Goal: Task Accomplishment & Management: Manage account settings

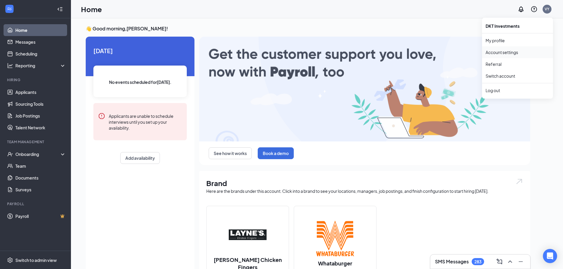
click at [509, 51] on link "Account settings" at bounding box center [517, 52] width 64 height 6
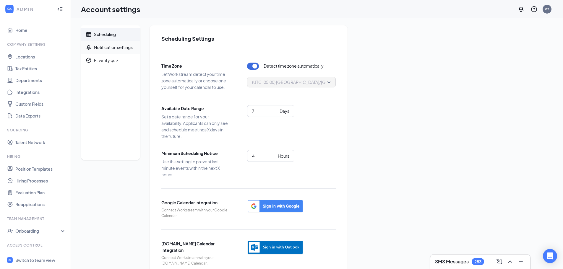
click at [108, 50] on span "Notification settings" at bounding box center [114, 47] width 41 height 13
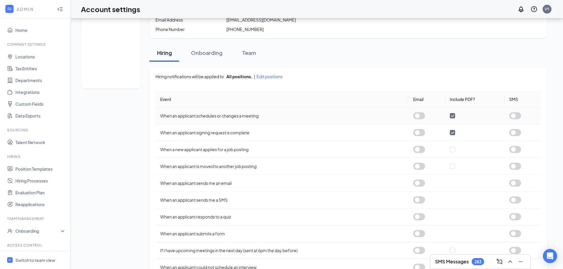
scroll to position [3, 0]
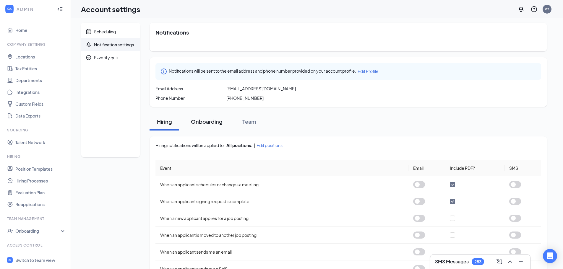
click at [207, 123] on div "Onboarding" at bounding box center [207, 121] width 32 height 7
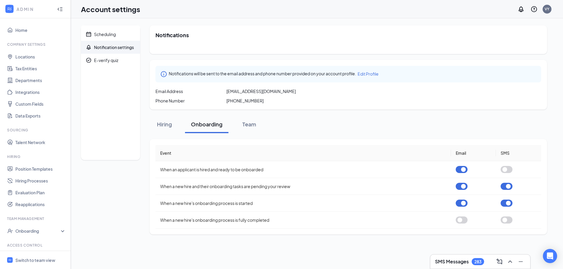
scroll to position [0, 0]
click at [468, 169] on button "button" at bounding box center [465, 169] width 12 height 7
click at [468, 185] on button "button" at bounding box center [465, 186] width 12 height 7
click at [467, 204] on button "button" at bounding box center [465, 203] width 12 height 7
click at [247, 126] on div "Team" at bounding box center [249, 124] width 18 height 7
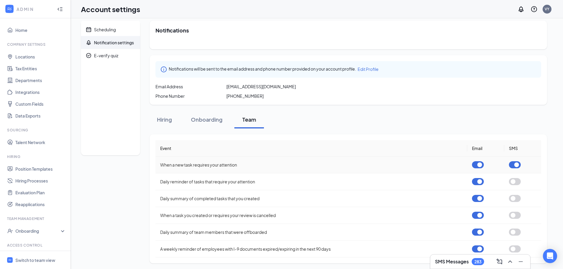
scroll to position [6, 0]
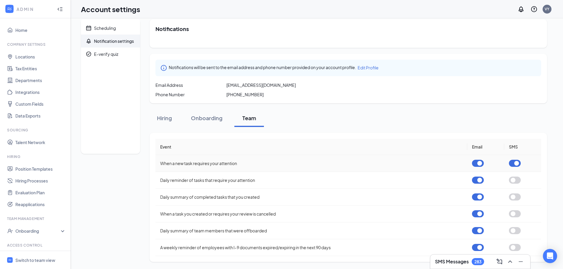
click at [479, 164] on button "button" at bounding box center [478, 163] width 12 height 7
click at [478, 179] on button "button" at bounding box center [478, 180] width 12 height 7
click at [479, 196] on button "button" at bounding box center [478, 196] width 12 height 7
click at [479, 213] on button "button" at bounding box center [478, 213] width 12 height 7
click at [481, 231] on button "button" at bounding box center [478, 230] width 12 height 7
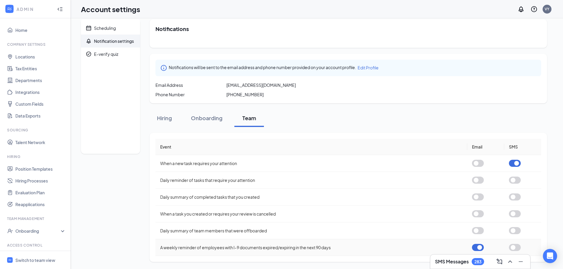
click at [480, 247] on button "button" at bounding box center [478, 247] width 12 height 7
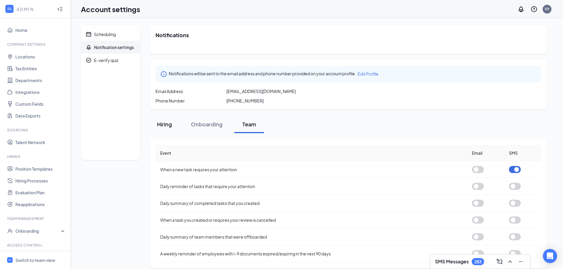
click at [171, 124] on div "Hiring" at bounding box center [164, 124] width 18 height 7
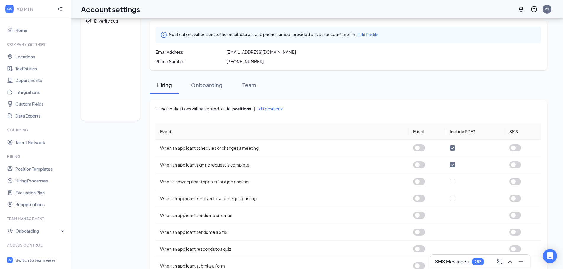
scroll to position [91, 0]
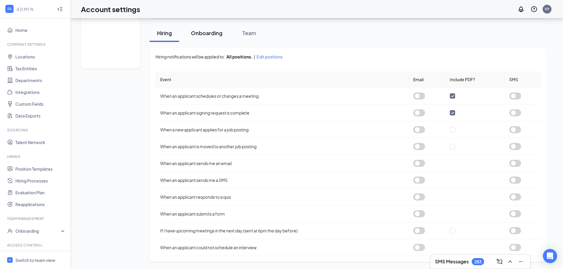
click at [204, 36] on div "Onboarding" at bounding box center [207, 32] width 32 height 7
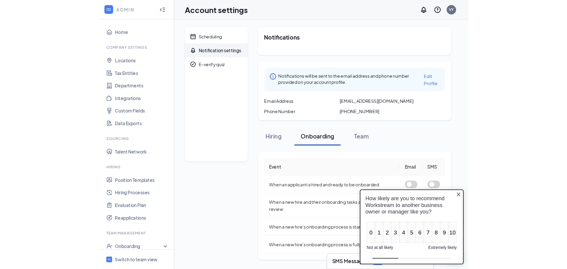
scroll to position [0, 0]
